Goal: Task Accomplishment & Management: Complete application form

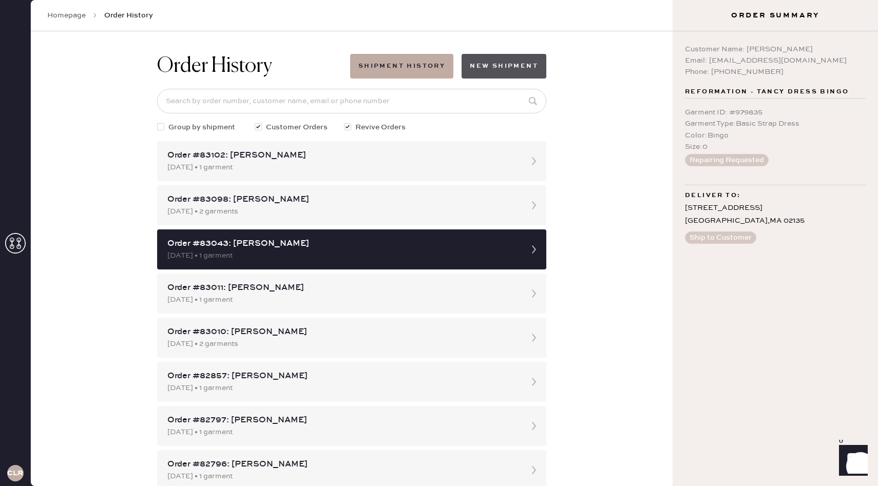
click at [506, 67] on button "New Shipment" at bounding box center [504, 66] width 85 height 25
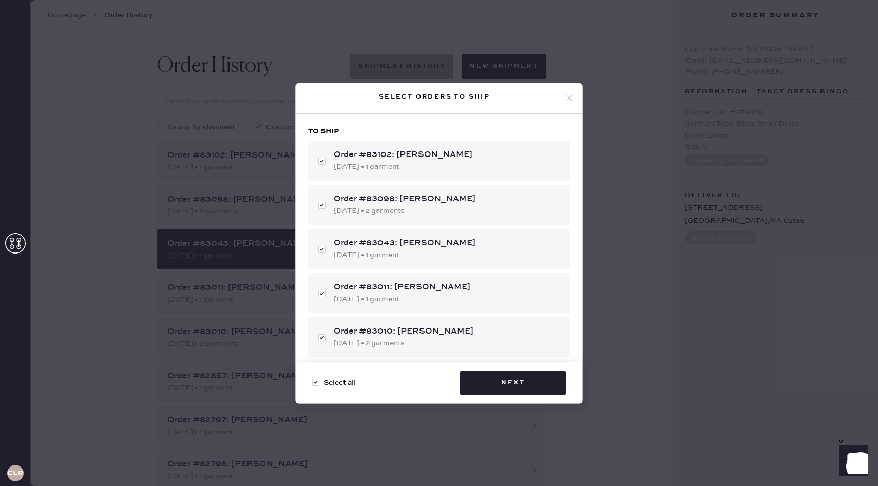
click at [572, 88] on div "Select orders to ship" at bounding box center [439, 98] width 287 height 31
click at [568, 98] on icon at bounding box center [569, 97] width 9 height 9
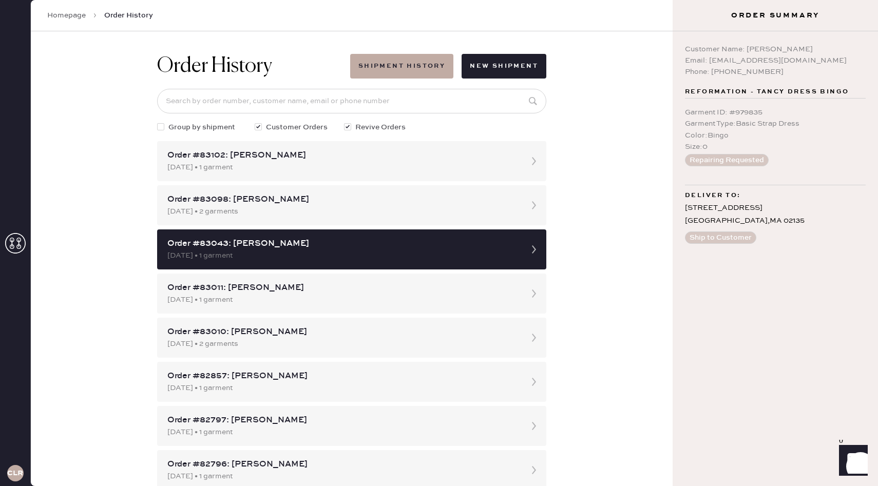
click at [48, 16] on link "Homepage" at bounding box center [66, 15] width 39 height 10
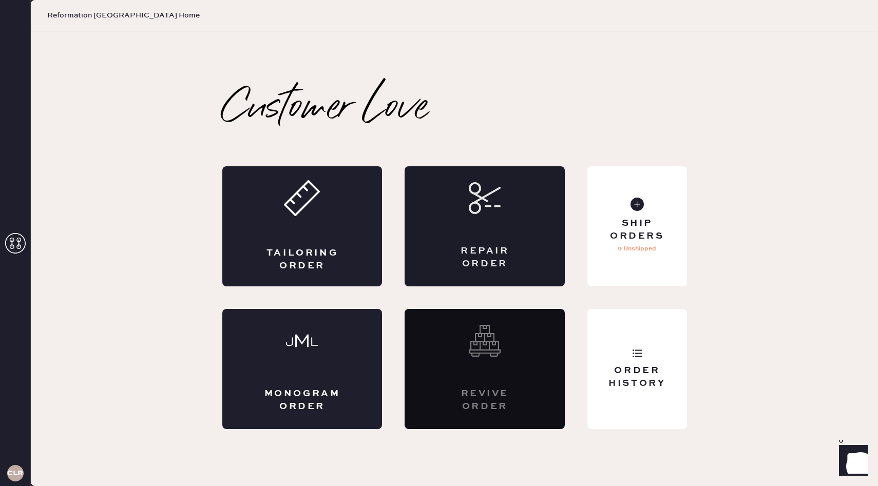
click at [498, 210] on icon at bounding box center [485, 198] width 32 height 32
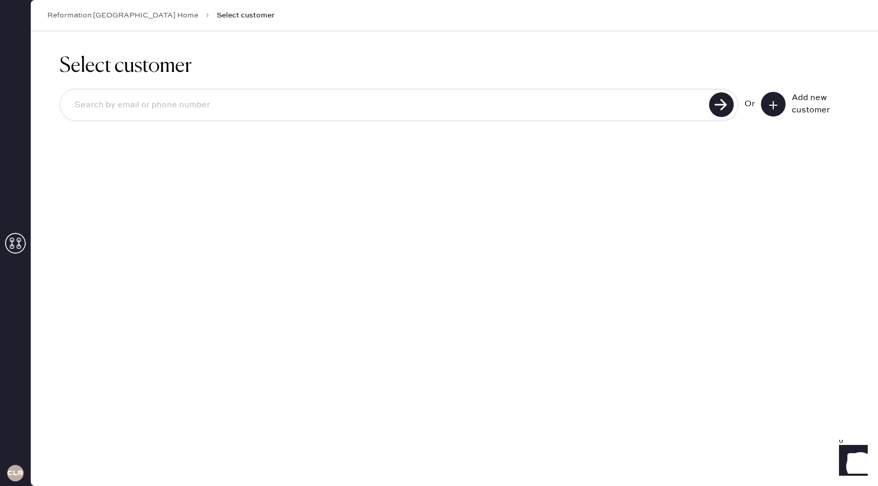
click at [770, 107] on icon at bounding box center [773, 105] width 10 height 10
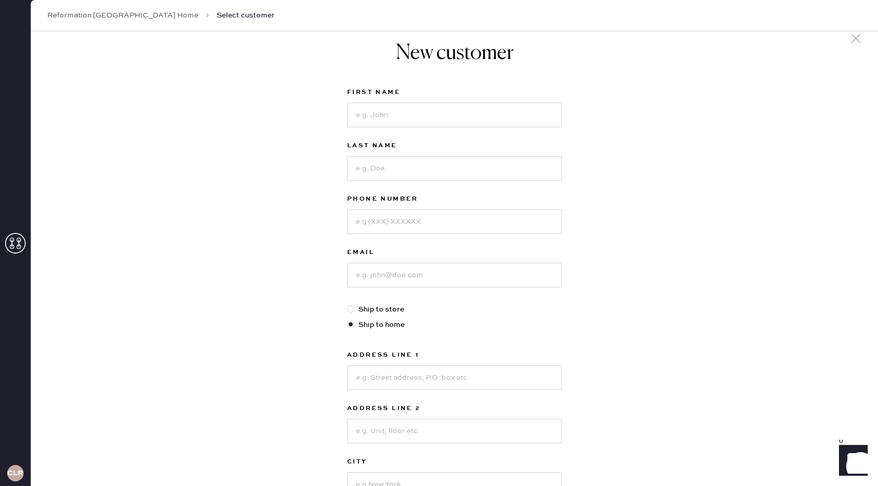
scroll to position [12, 0]
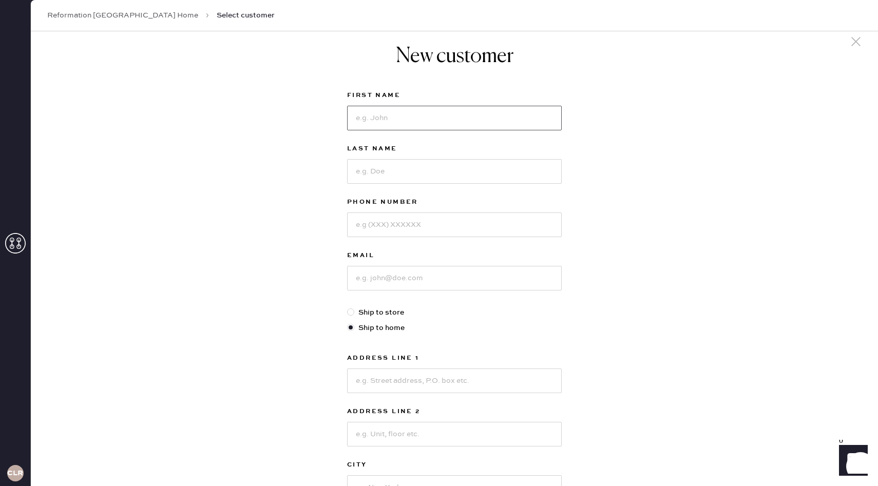
click at [393, 119] on input at bounding box center [454, 118] width 215 height 25
type input "m"
type input "[PERSON_NAME]"
click at [392, 174] on input at bounding box center [454, 171] width 215 height 25
type input "[PERSON_NAME]"
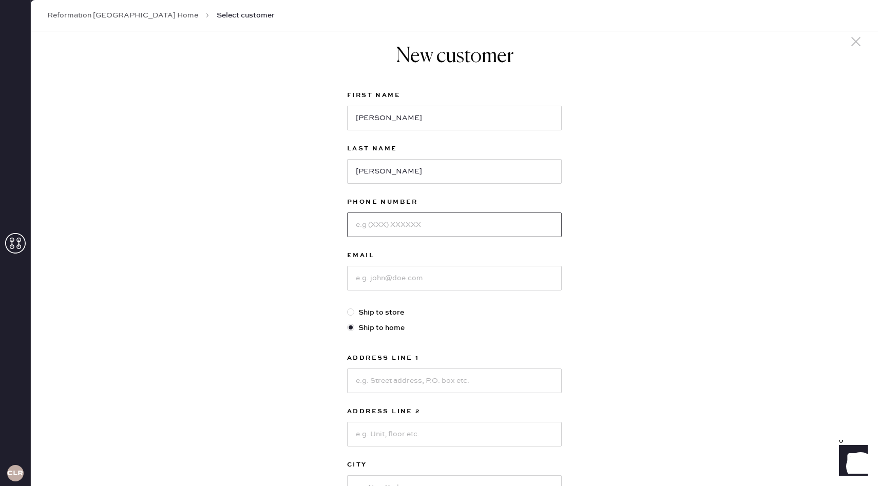
click at [388, 223] on input at bounding box center [454, 225] width 215 height 25
type input "6178759443"
click at [377, 280] on input at bounding box center [454, 278] width 215 height 25
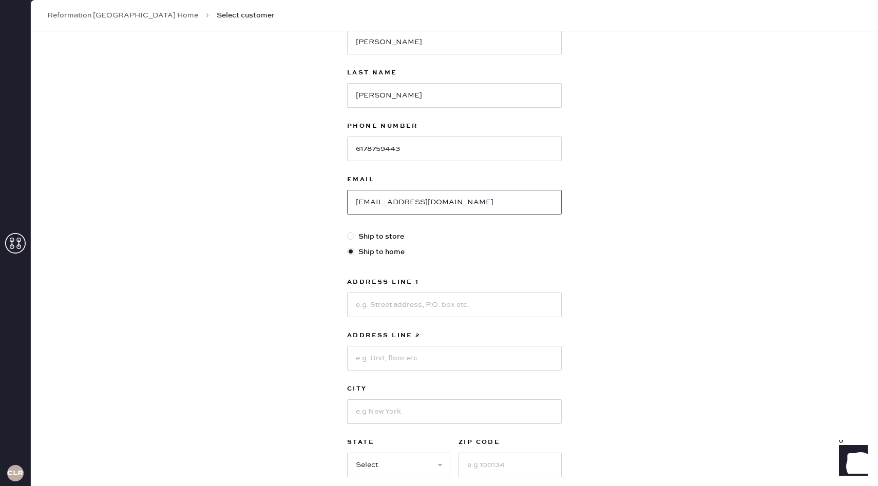
type input "[EMAIL_ADDRESS][DOMAIN_NAME]"
click at [374, 311] on input at bounding box center [454, 305] width 215 height 25
type input "[STREET_ADDRESS]"
click at [374, 362] on input at bounding box center [454, 358] width 215 height 25
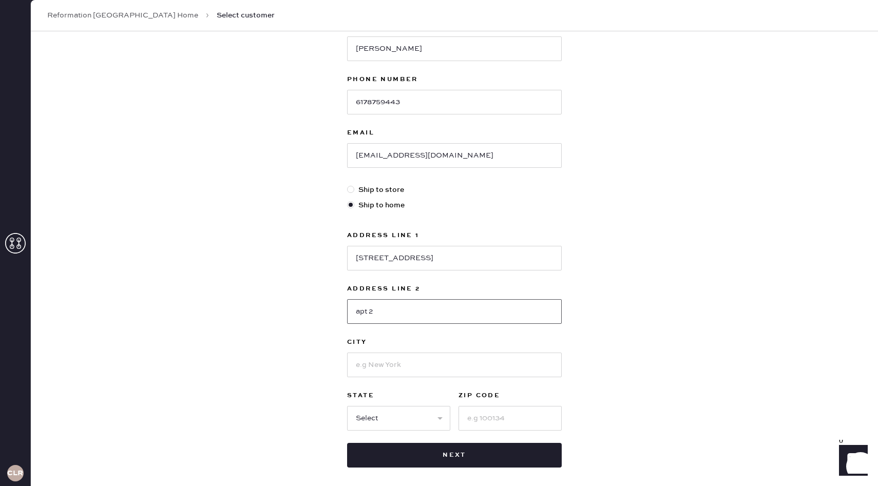
type input "apt 2"
click at [374, 362] on input at bounding box center [454, 365] width 215 height 25
type input "brookline"
click at [325, 385] on div "New customer First Name [PERSON_NAME] Last Name [PERSON_NAME] Phone Number [PHO…" at bounding box center [454, 215] width 847 height 637
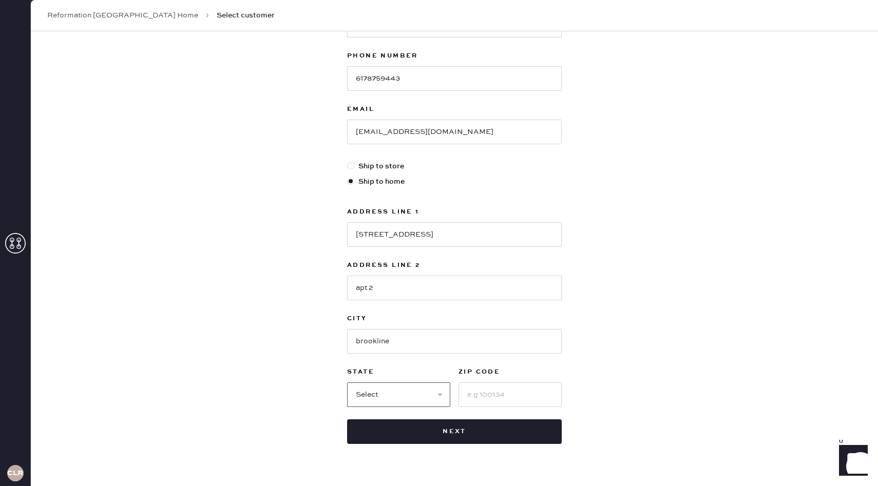
click at [380, 396] on select "Select AK AL AR AZ CA CO CT [GEOGRAPHIC_DATA] DE FL [GEOGRAPHIC_DATA] HI [GEOGR…" at bounding box center [398, 395] width 103 height 25
select select "MA"
click at [347, 383] on select "Select AK AL AR AZ CA CO CT [GEOGRAPHIC_DATA] DE FL [GEOGRAPHIC_DATA] HI [GEOGR…" at bounding box center [398, 395] width 103 height 25
click at [477, 389] on input at bounding box center [510, 395] width 103 height 25
type input "02445"
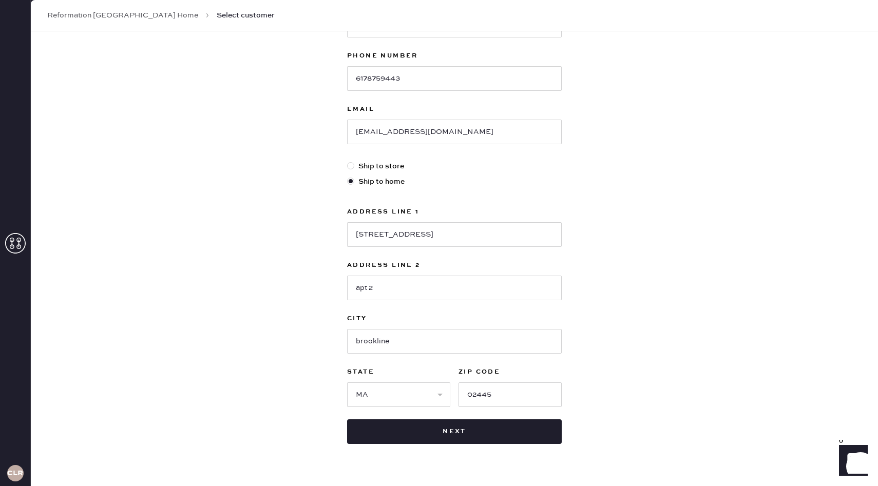
click at [482, 423] on button "Next" at bounding box center [454, 432] width 215 height 25
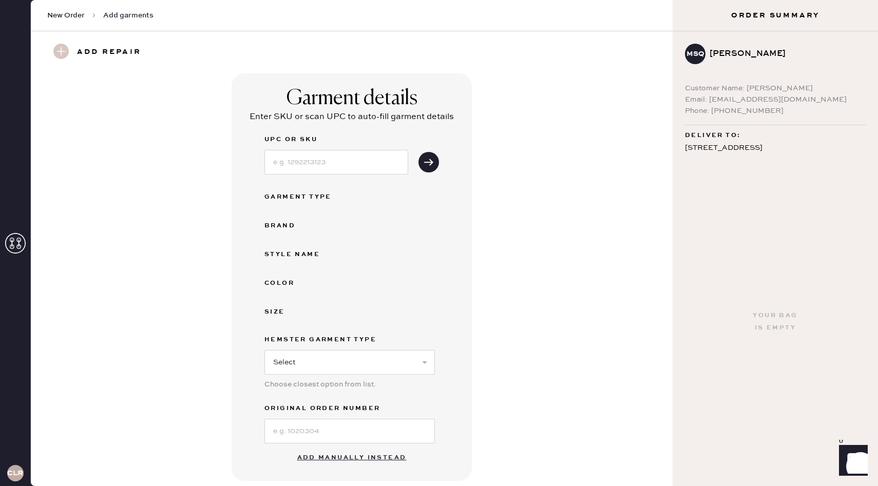
scroll to position [228, 0]
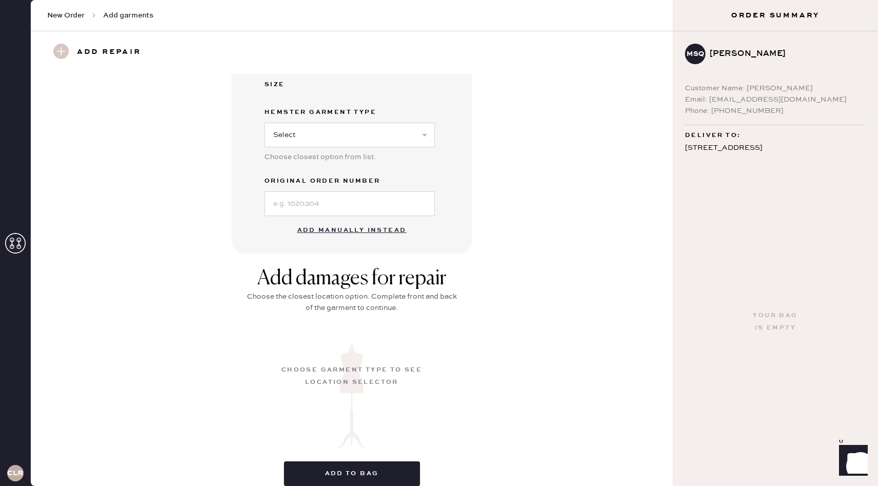
drag, startPoint x: 467, startPoint y: 393, endPoint x: 353, endPoint y: 233, distance: 196.7
click at [353, 233] on button "Add manually instead" at bounding box center [352, 230] width 122 height 21
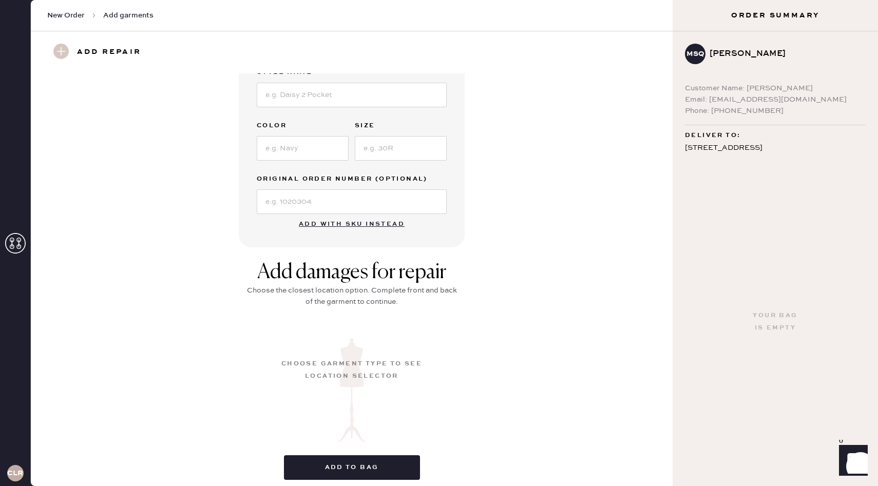
scroll to position [122, 0]
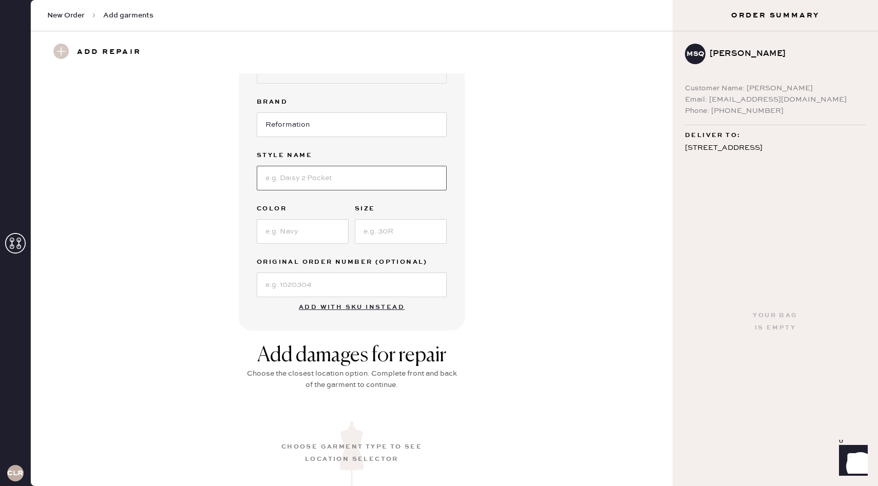
click at [323, 185] on input at bounding box center [352, 178] width 190 height 25
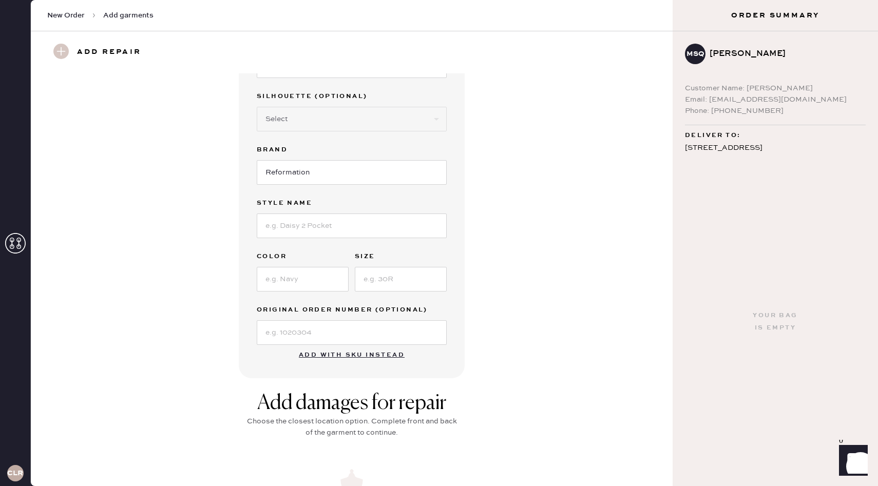
click at [523, 200] on div "Garment details Garment Type Select Basic Skirt Jeans Leggings Pants Shorts Bas…" at bounding box center [351, 188] width 605 height 379
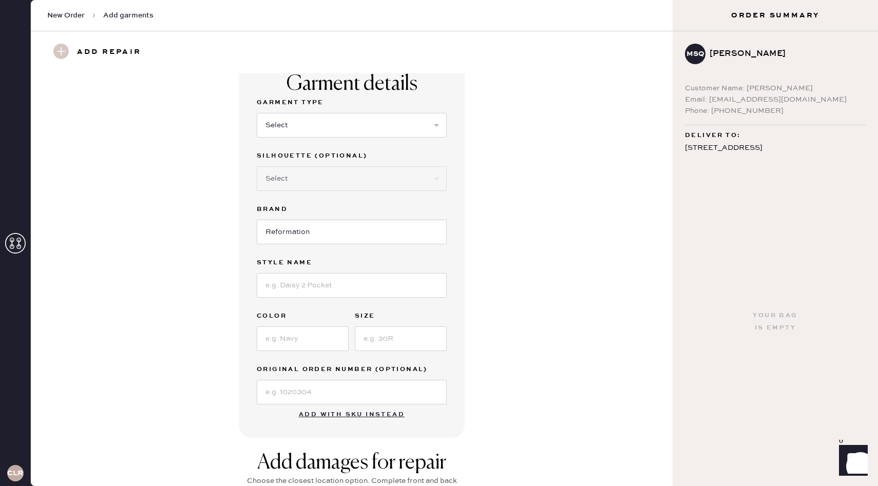
scroll to position [5, 0]
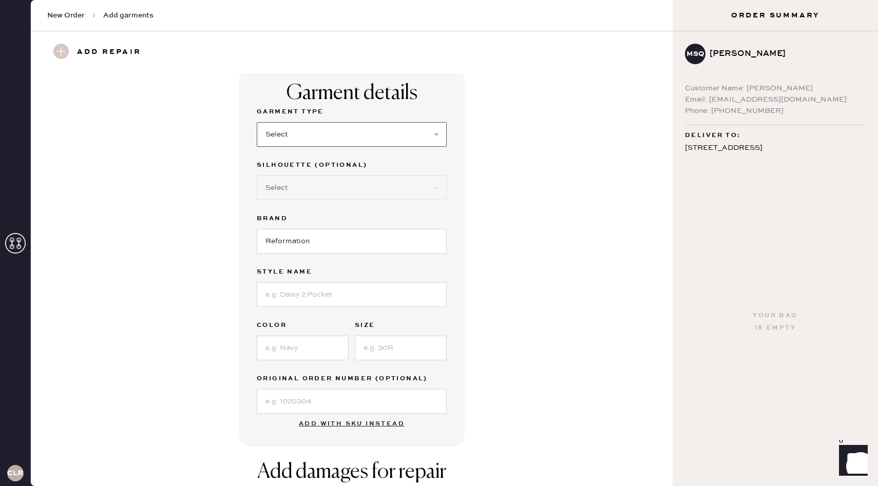
click at [385, 127] on select "Select Basic Skirt Jeans Leggings Pants Shorts Basic Sleeved Dress Basic Sleeve…" at bounding box center [352, 134] width 190 height 25
select select "6"
click at [257, 122] on select "Select Basic Skirt Jeans Leggings Pants Shorts Basic Sleeved Dress Basic Sleeve…" at bounding box center [352, 134] width 190 height 25
click at [349, 188] on select "Select Maxi Dress Midi Dress Mini Dress Other" at bounding box center [352, 188] width 190 height 25
select select "39"
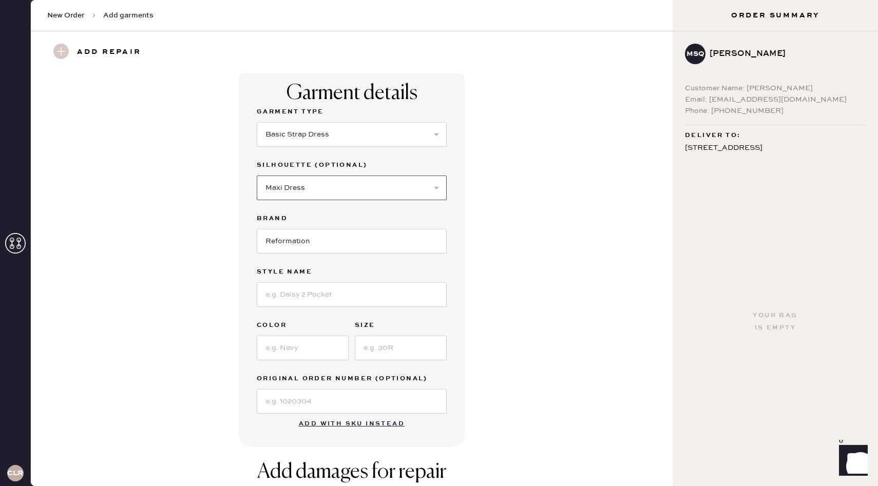
click at [257, 176] on select "Select Maxi Dress Midi Dress Mini Dress Other" at bounding box center [352, 188] width 190 height 25
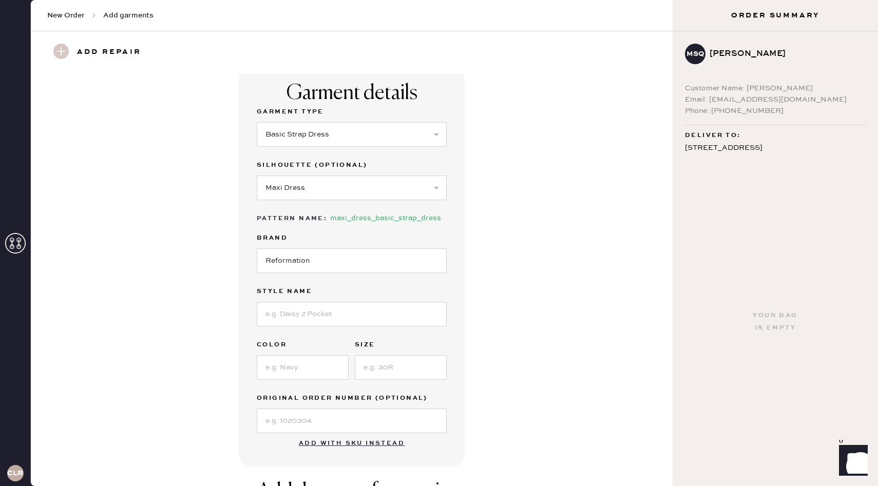
click at [317, 331] on div "Garment Type Select Basic Skirt Jeans Leggings Pants Shorts Basic Sleeved Dress…" at bounding box center [352, 270] width 190 height 328
click at [317, 323] on input at bounding box center [352, 314] width 190 height 25
click at [526, 321] on div "Garment details Garment Type Select Basic Skirt Jeans Leggings Pants Shorts Bas…" at bounding box center [351, 267] width 605 height 399
click at [404, 368] on input at bounding box center [401, 367] width 92 height 25
type input "6"
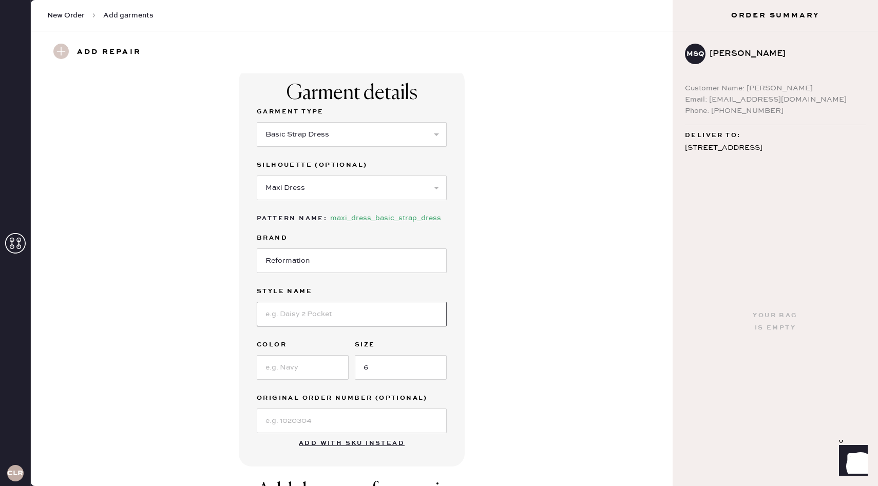
click at [297, 318] on input at bounding box center [352, 314] width 190 height 25
type input "[PERSON_NAME] Dress"
click at [300, 359] on input at bounding box center [303, 367] width 92 height 25
type input "Tea Garden"
click at [530, 304] on div "Garment details Garment Type Select Basic Skirt Jeans Leggings Pants Shorts Bas…" at bounding box center [351, 267] width 605 height 399
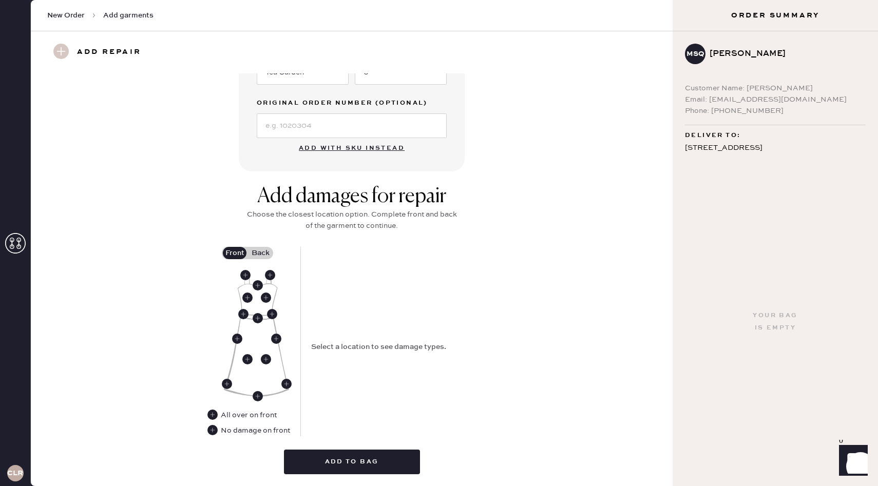
scroll to position [300, 0]
click at [213, 432] on use at bounding box center [212, 430] width 10 height 10
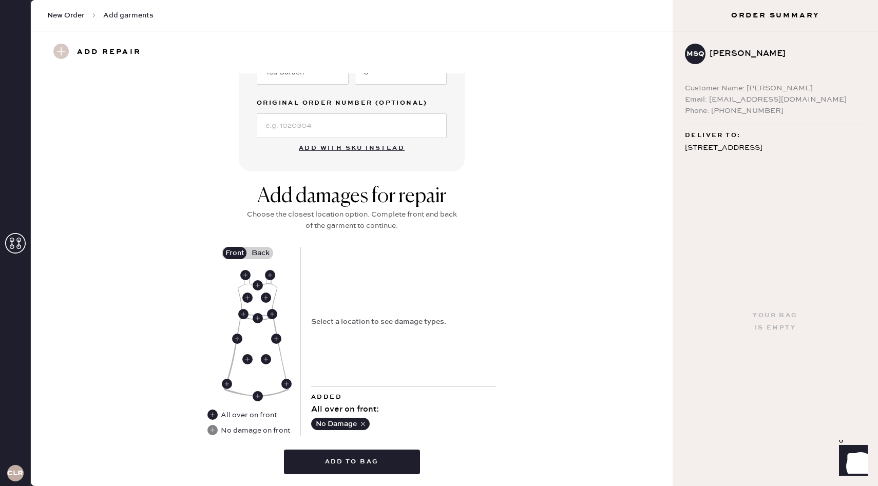
click at [262, 255] on label "Back" at bounding box center [261, 253] width 26 height 12
click at [260, 253] on input "Back" at bounding box center [260, 253] width 0 height 0
click at [259, 317] on use at bounding box center [258, 316] width 10 height 10
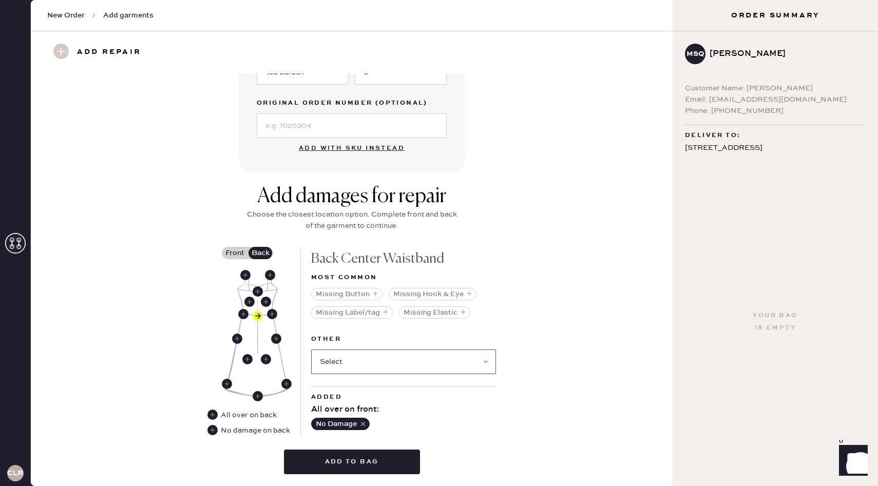
click at [441, 374] on select "Select Broken / Ripped Hem Broken Beads Broken Belt Loop Broken Button Broken C…" at bounding box center [403, 362] width 185 height 25
select select "1657"
click at [311, 350] on select "Select Broken / Ripped Hem Broken Beads Broken Belt Loop Broken Button Broken C…" at bounding box center [403, 362] width 185 height 25
select select
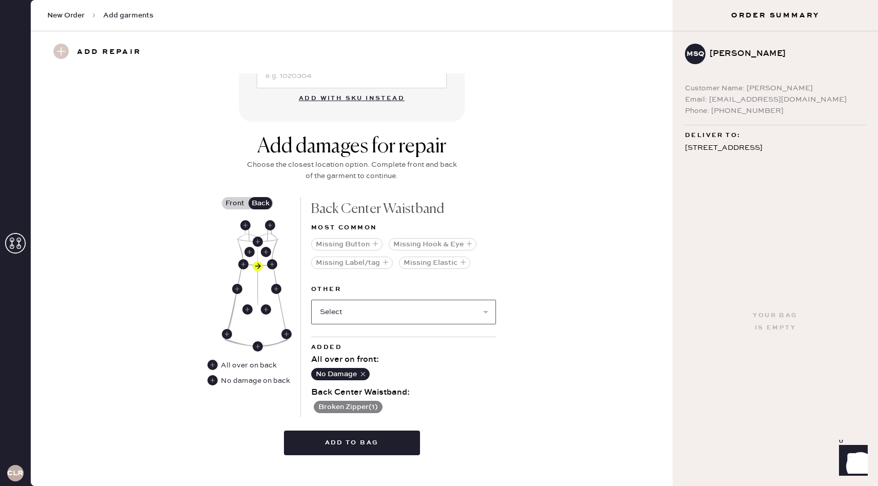
scroll to position [354, 0]
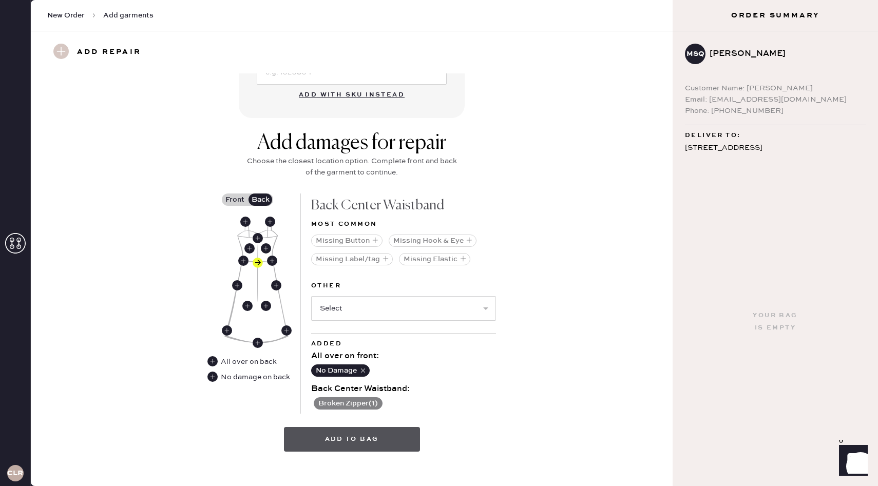
click at [371, 446] on button "Add to bag" at bounding box center [352, 439] width 136 height 25
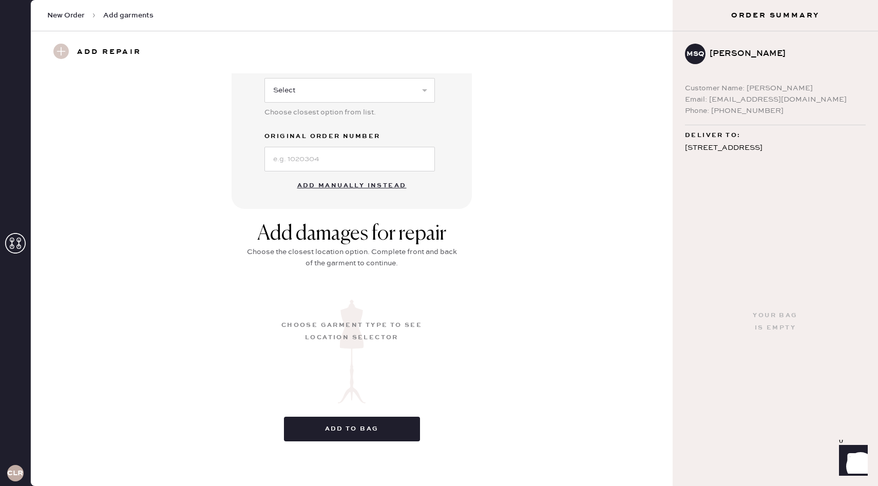
scroll to position [0, 0]
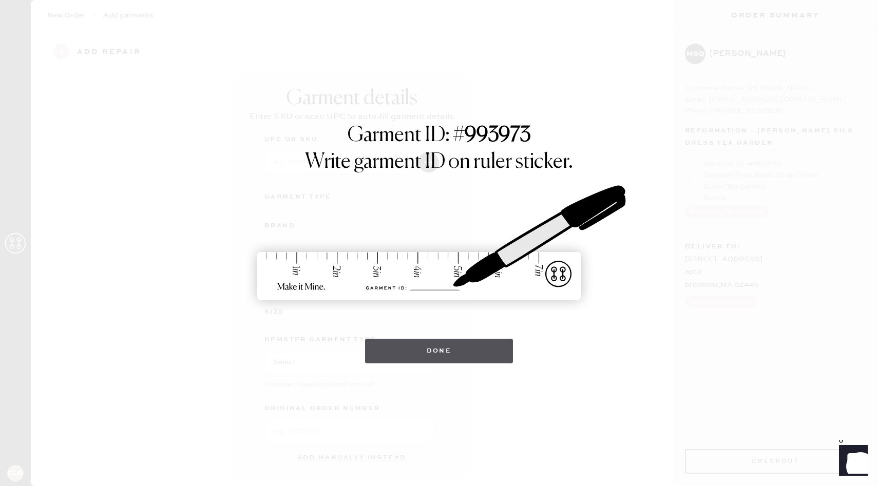
click at [475, 358] on button "Done" at bounding box center [439, 351] width 148 height 25
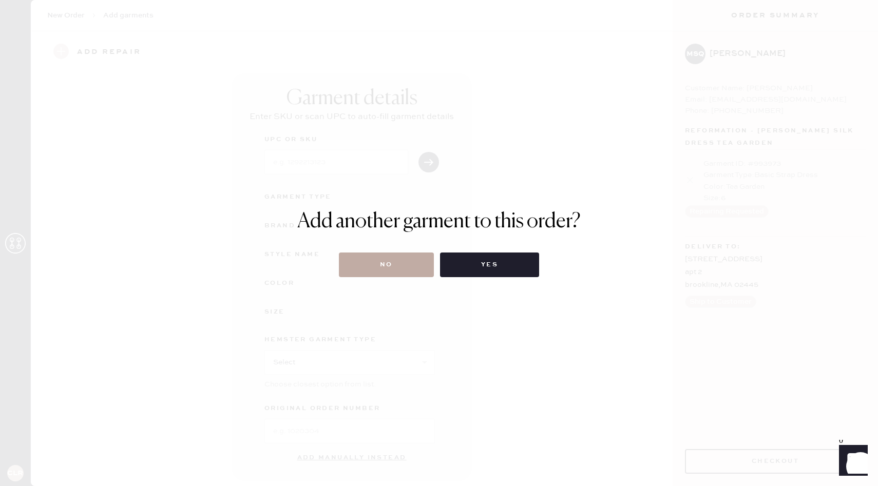
click at [424, 266] on button "No" at bounding box center [386, 265] width 95 height 25
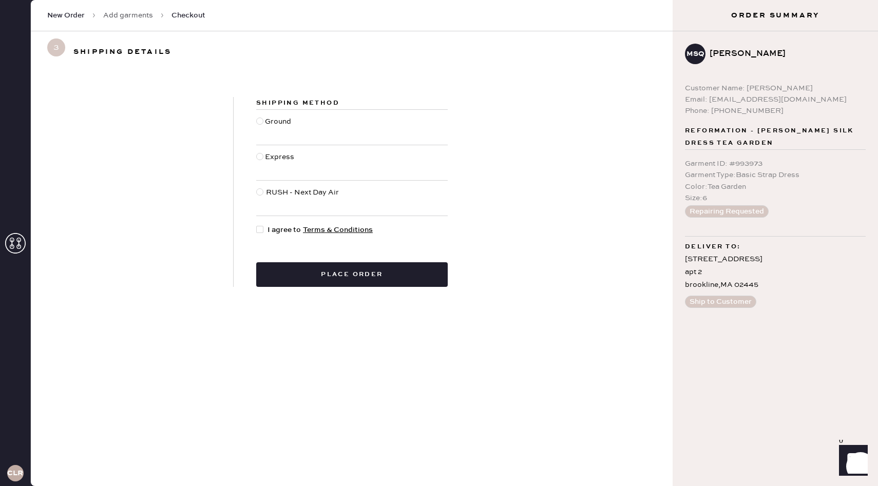
click at [259, 230] on div at bounding box center [259, 229] width 7 height 7
click at [257, 225] on input "I agree to Terms & Conditions" at bounding box center [256, 224] width 1 height 1
checkbox input "true"
click at [260, 120] on div at bounding box center [259, 121] width 7 height 7
click at [257, 117] on input "Ground" at bounding box center [256, 116] width 1 height 1
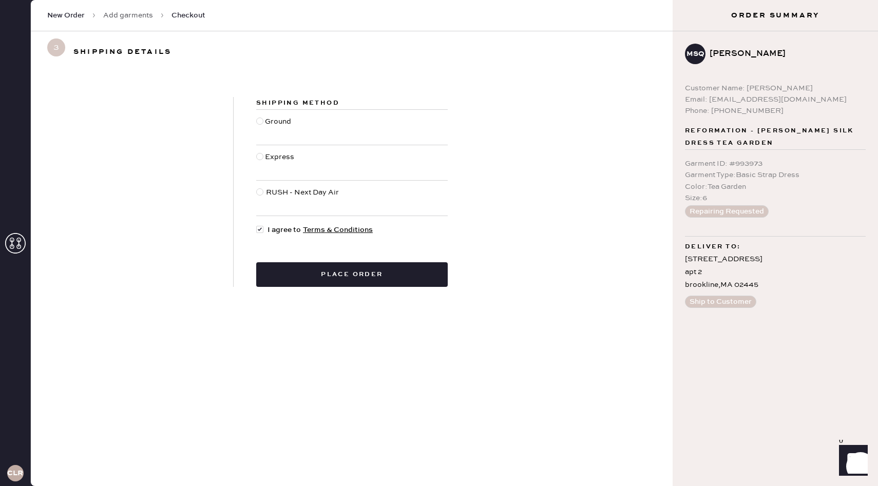
radio input "true"
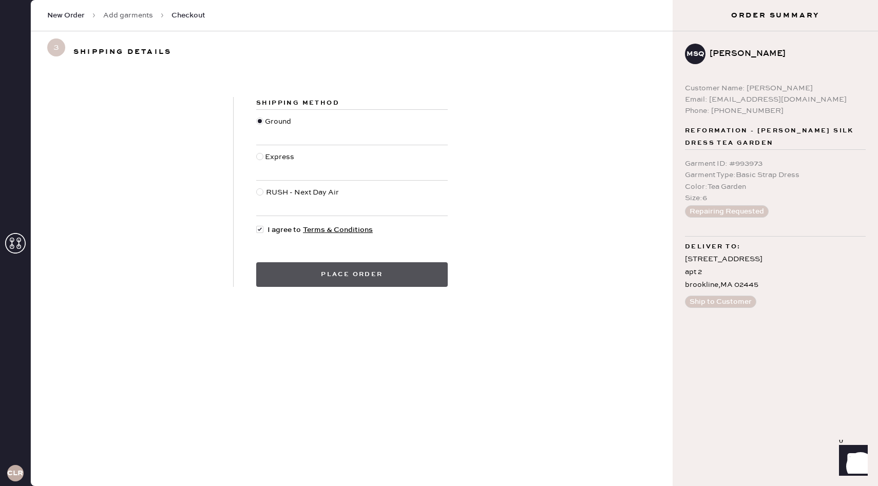
click at [391, 286] on button "Place order" at bounding box center [352, 274] width 192 height 25
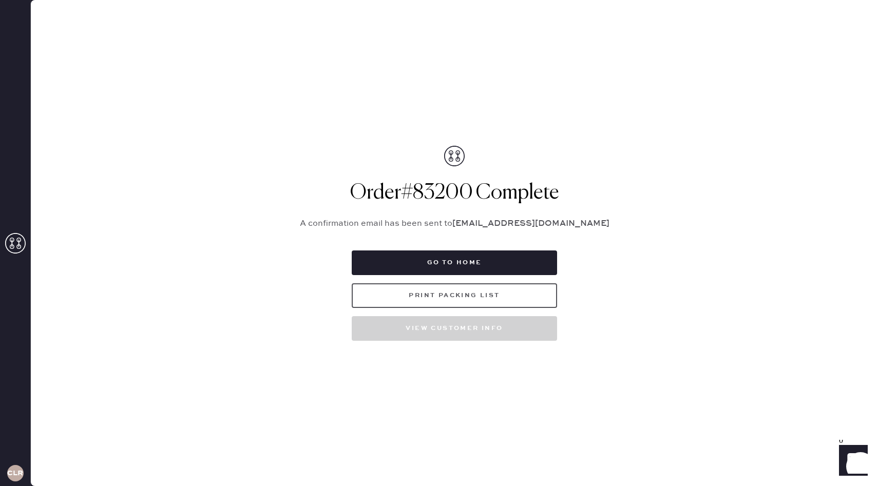
click at [484, 289] on button "Print Packing List" at bounding box center [454, 295] width 205 height 25
click at [515, 265] on button "Go to home" at bounding box center [454, 263] width 205 height 25
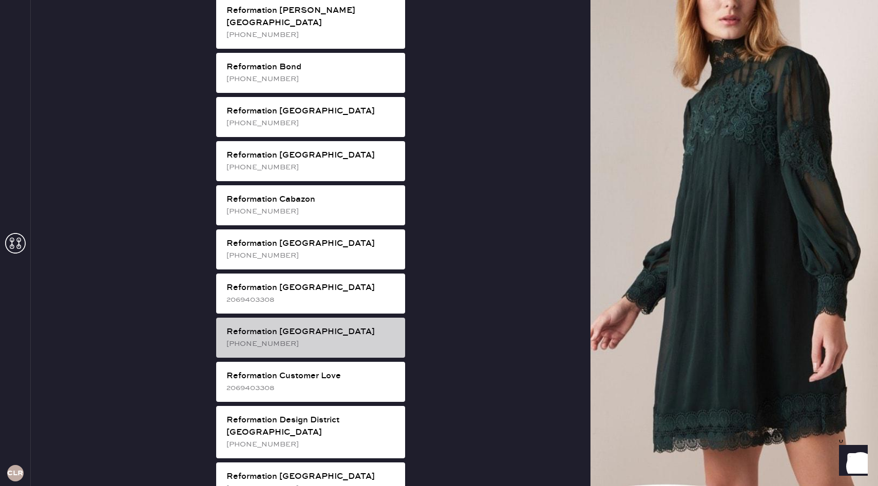
scroll to position [192, 0]
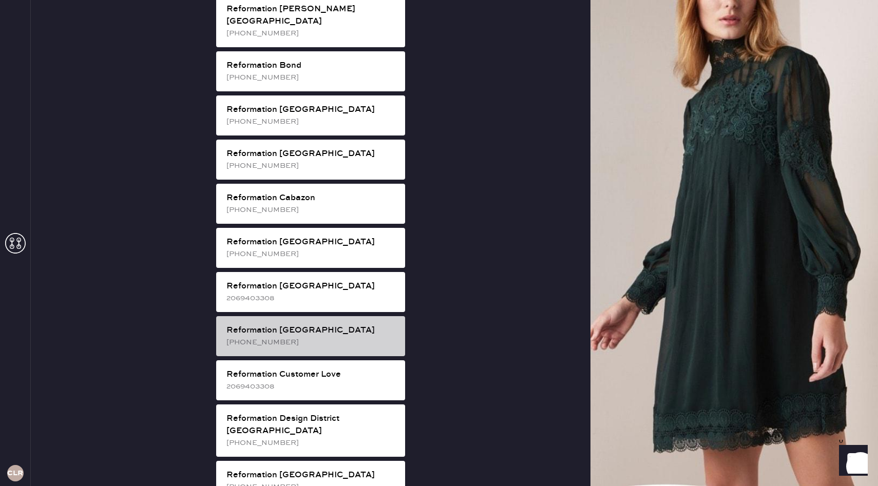
click at [315, 337] on div "[PHONE_NUMBER]" at bounding box center [311, 342] width 171 height 11
